Goal: Information Seeking & Learning: Learn about a topic

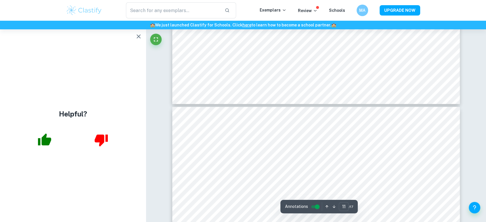
scroll to position [3814, 0]
click at [137, 32] on button "button" at bounding box center [138, 36] width 11 height 11
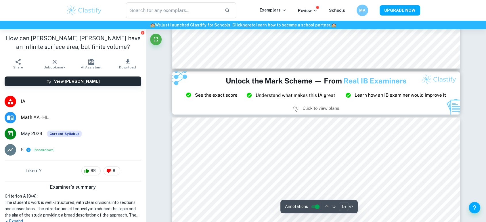
type input "14"
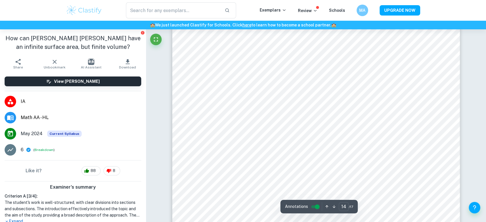
scroll to position [5148, 0]
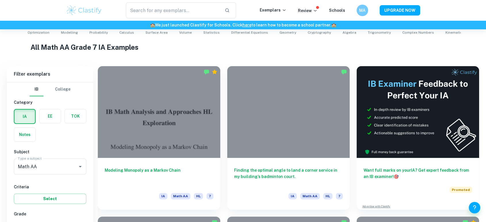
scroll to position [223, 0]
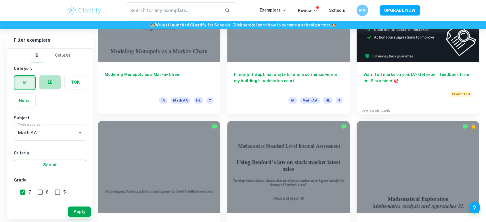
click at [44, 83] on label "button" at bounding box center [49, 82] width 21 height 14
click at [0, 0] on input "radio" at bounding box center [0, 0] width 0 height 0
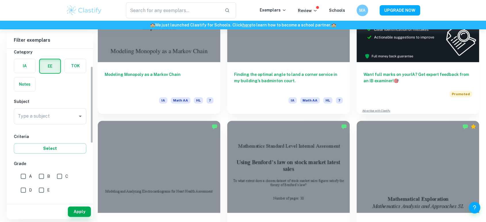
scroll to position [64, 0]
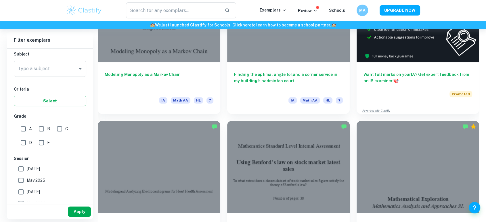
click at [83, 211] on button "Apply" at bounding box center [79, 211] width 23 height 10
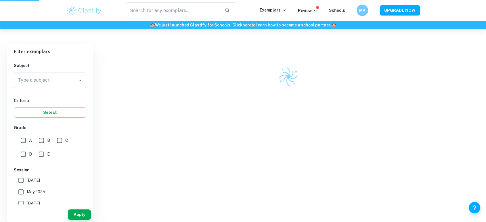
scroll to position [142, 0]
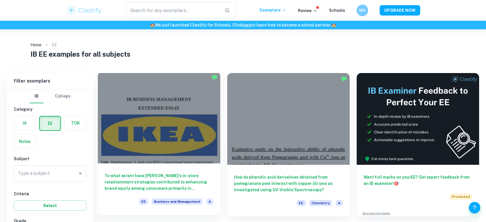
scroll to position [32, 0]
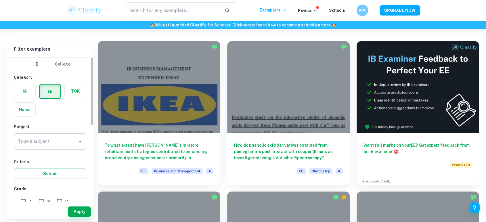
click at [50, 143] on input "Type a subject" at bounding box center [45, 141] width 59 height 11
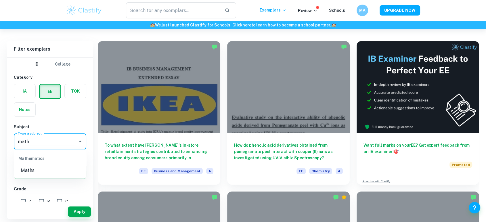
click at [30, 169] on li "Maths" at bounding box center [50, 170] width 72 height 10
type input "Maths"
click at [81, 212] on button "Apply" at bounding box center [79, 211] width 23 height 10
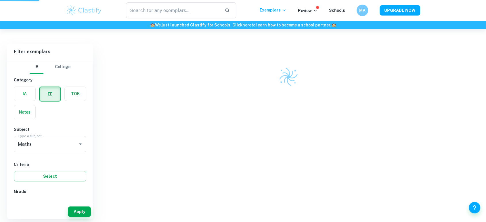
scroll to position [29, 0]
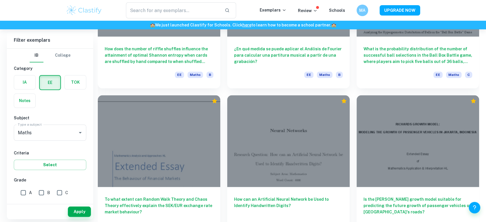
scroll to position [607, 0]
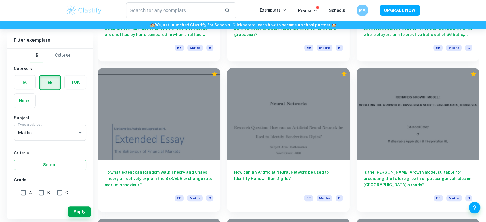
click at [247, 25] on link "here" at bounding box center [246, 25] width 9 height 5
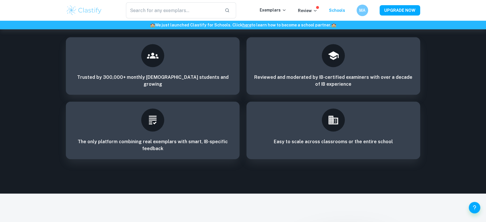
scroll to position [935, 0]
